Goal: Task Accomplishment & Management: Manage account settings

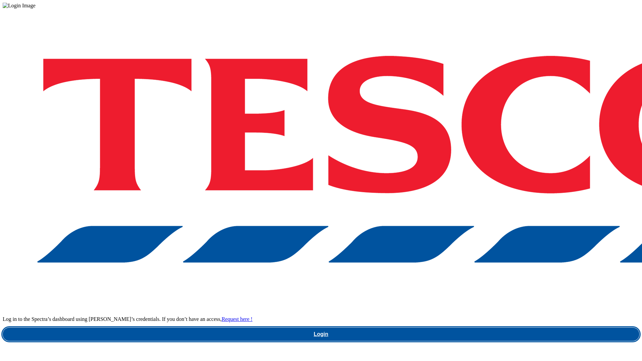
click at [474, 327] on link "Login" at bounding box center [321, 333] width 636 height 13
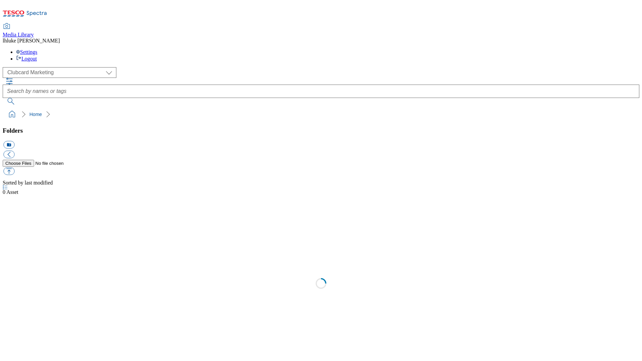
select select "flare-clubcard-mktg"
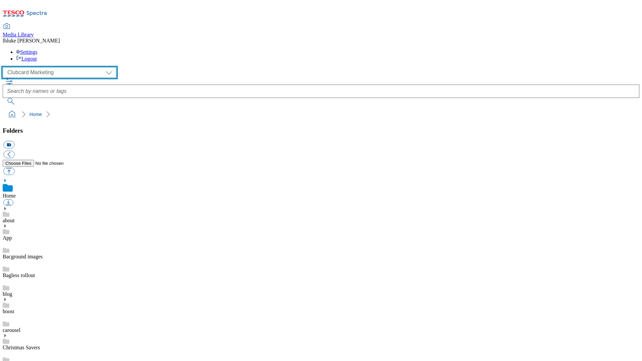
scroll to position [236, 0]
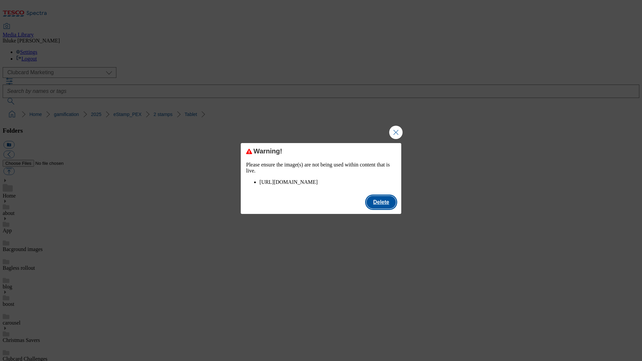
click at [381, 208] on button "Delete" at bounding box center [380, 202] width 29 height 13
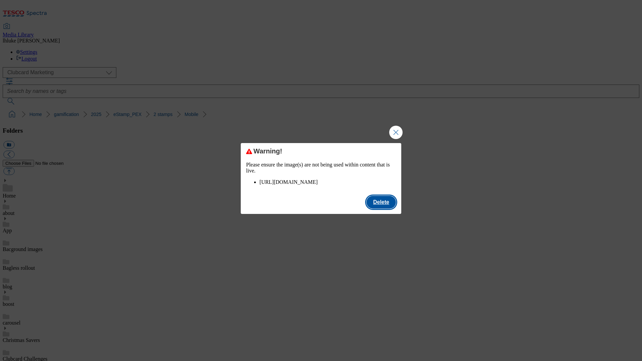
click at [383, 208] on button "Delete" at bounding box center [380, 202] width 29 height 13
